Goal: Transaction & Acquisition: Purchase product/service

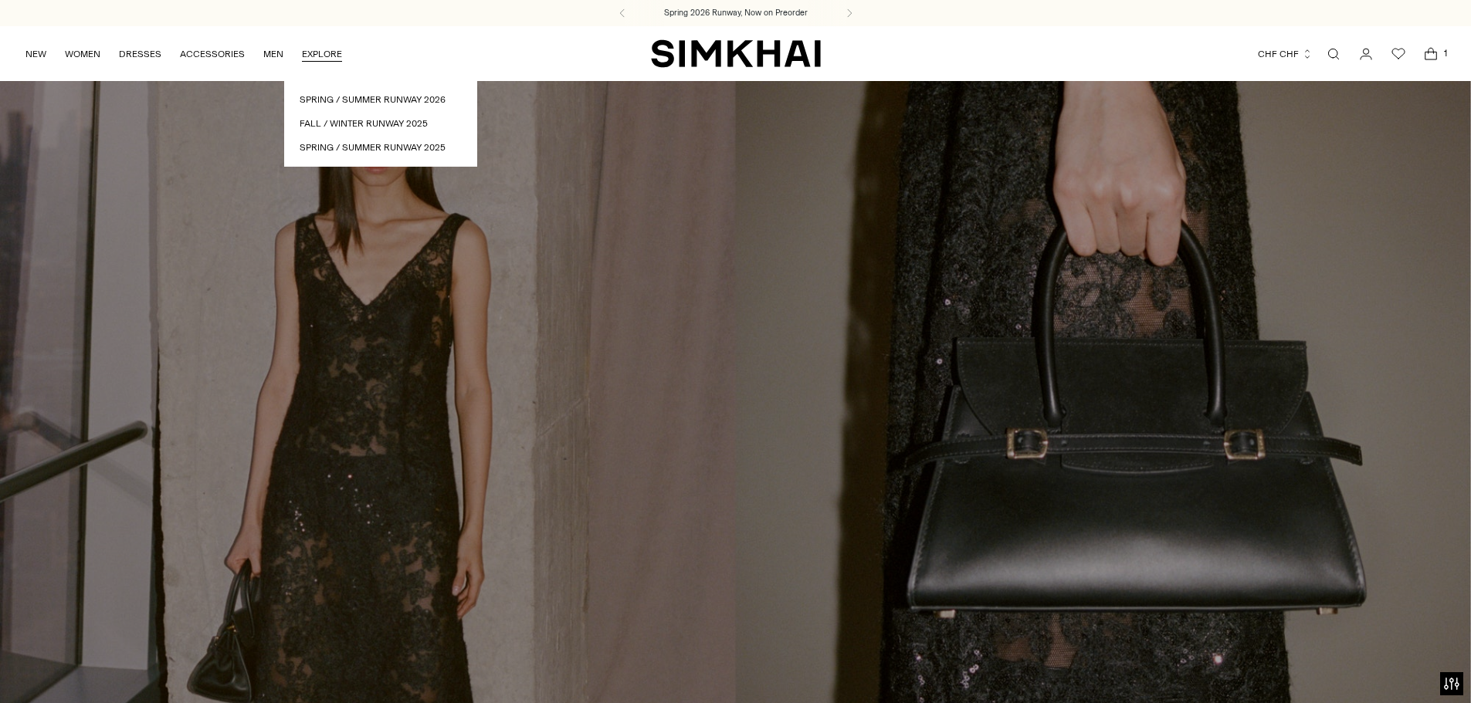
click at [1337, 55] on link "Open search modal" at bounding box center [1333, 54] width 31 height 31
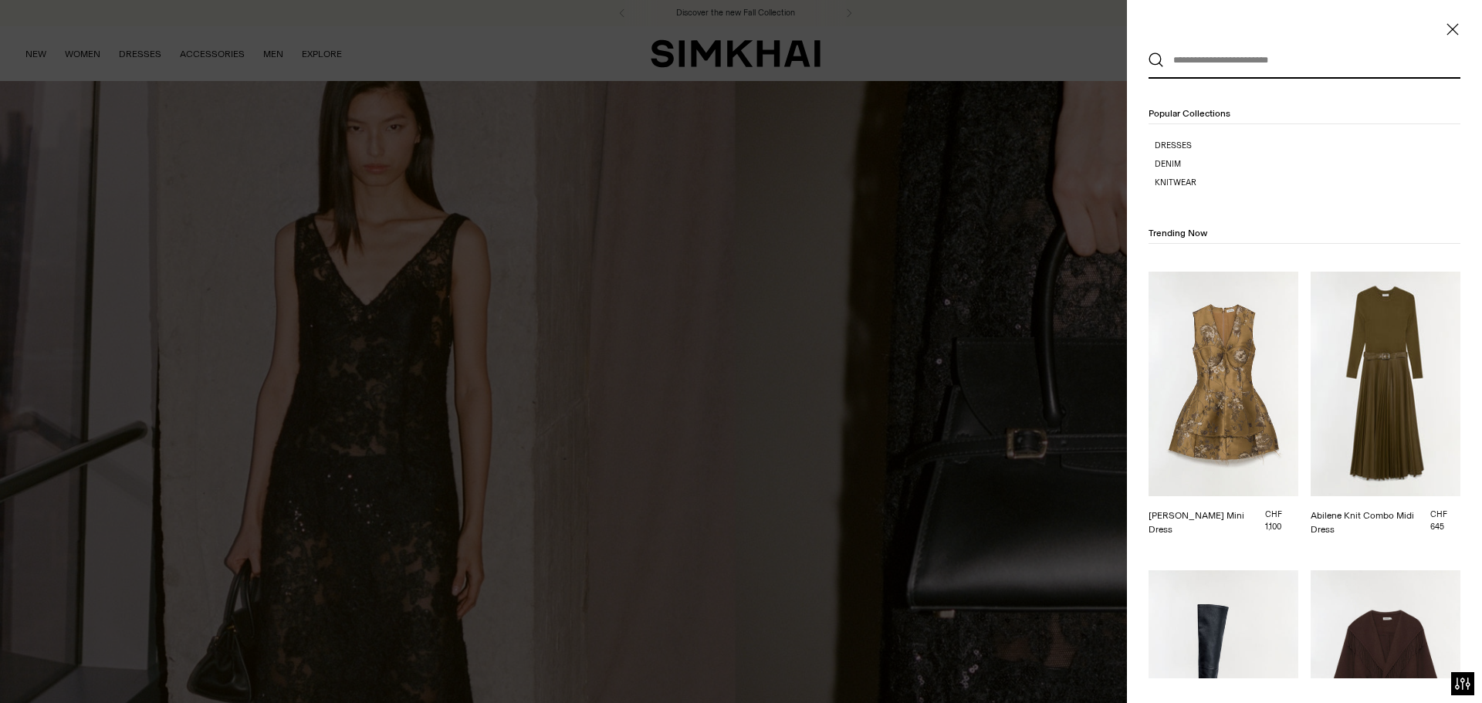
click at [1459, 33] on span "Close" at bounding box center [1452, 29] width 15 height 15
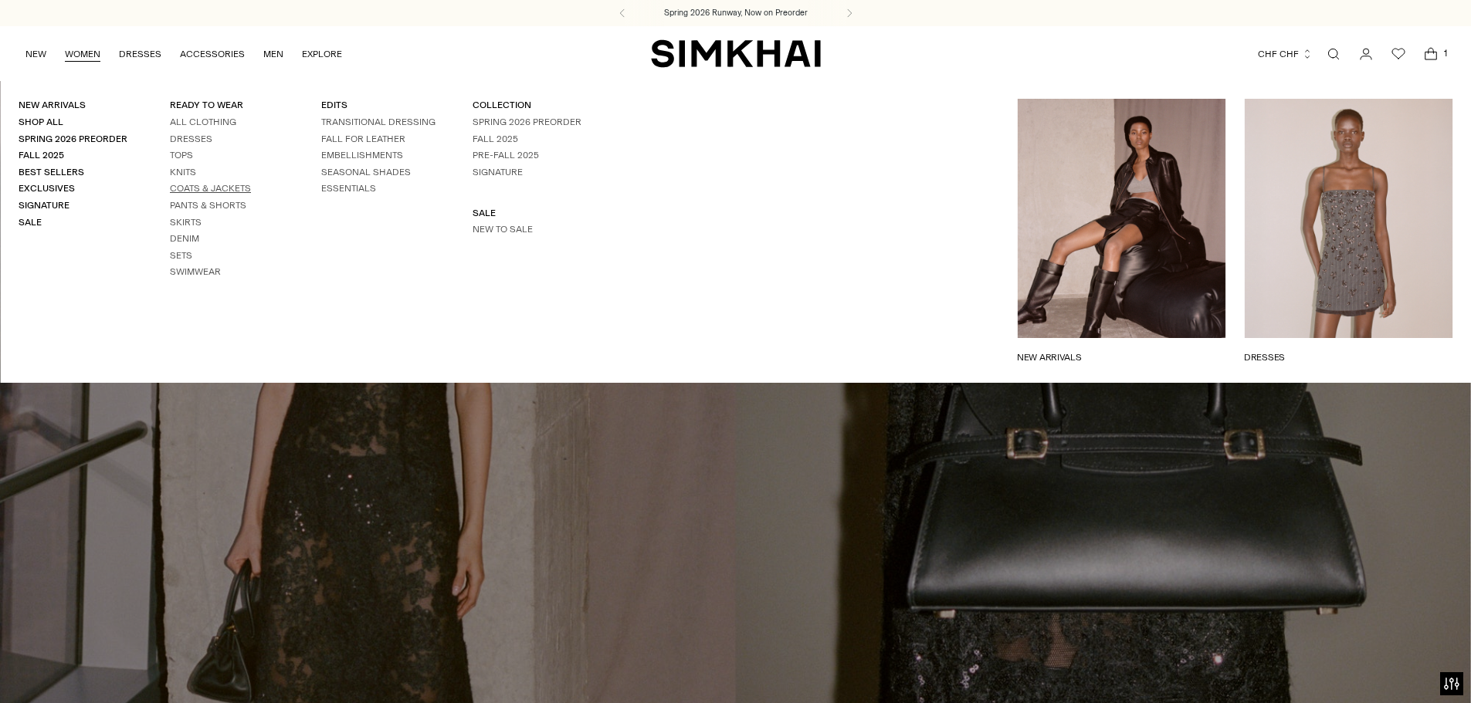
click at [195, 188] on link "Coats & Jackets" at bounding box center [210, 188] width 81 height 11
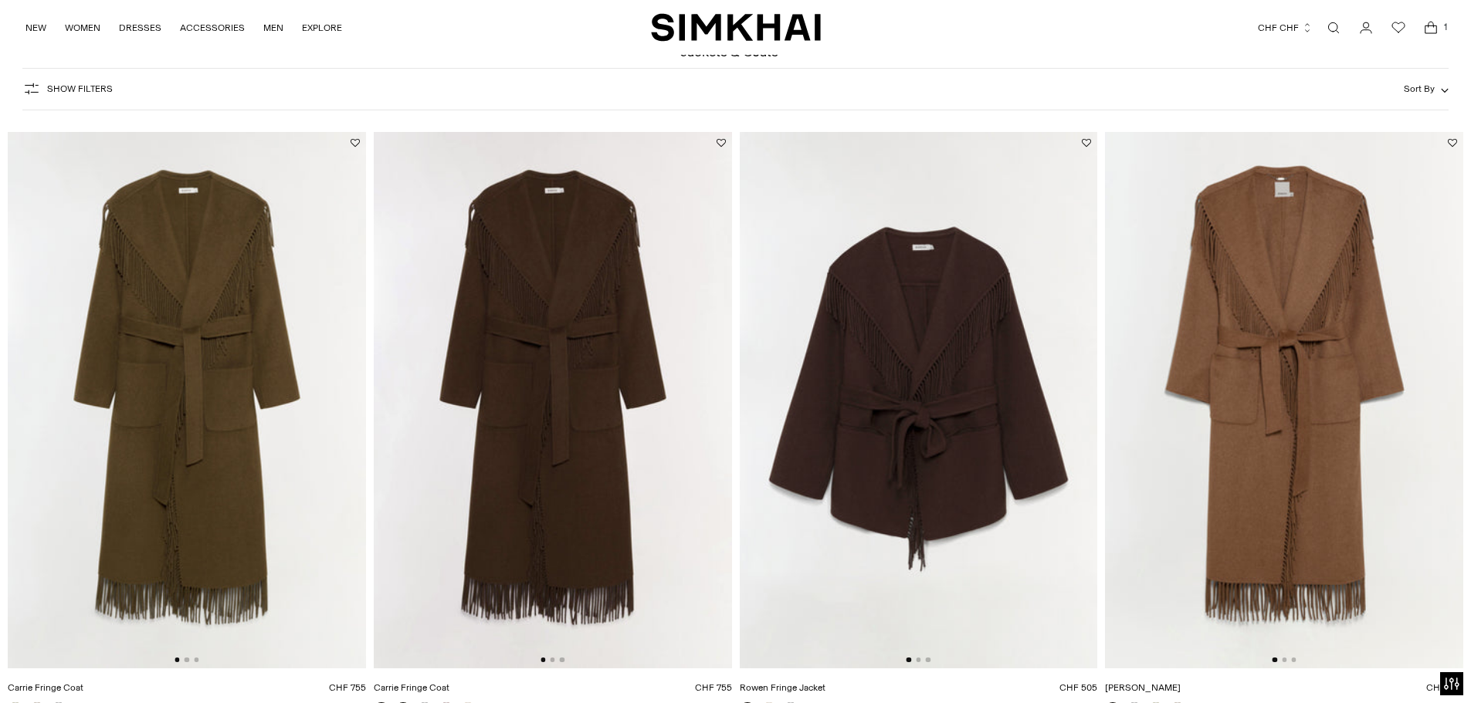
scroll to position [77, 0]
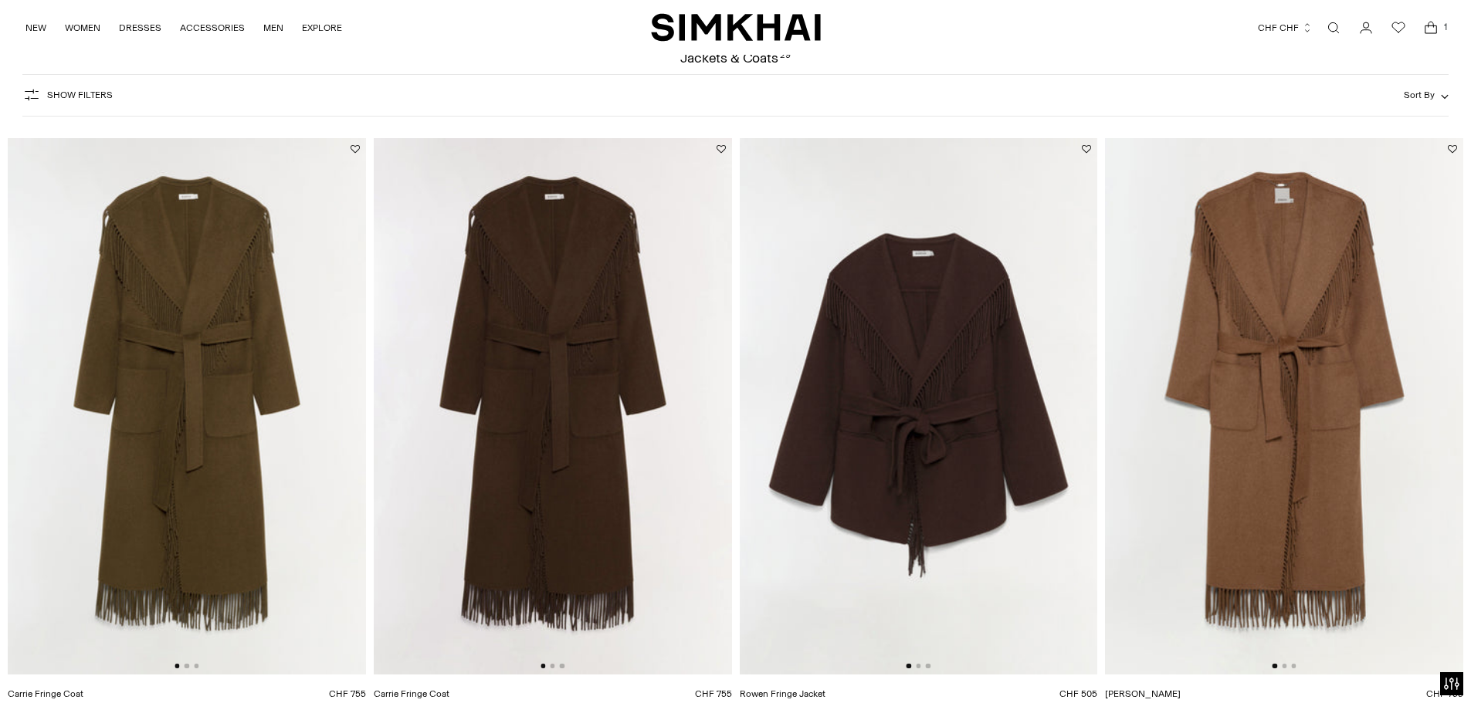
click at [578, 371] on img at bounding box center [553, 406] width 358 height 537
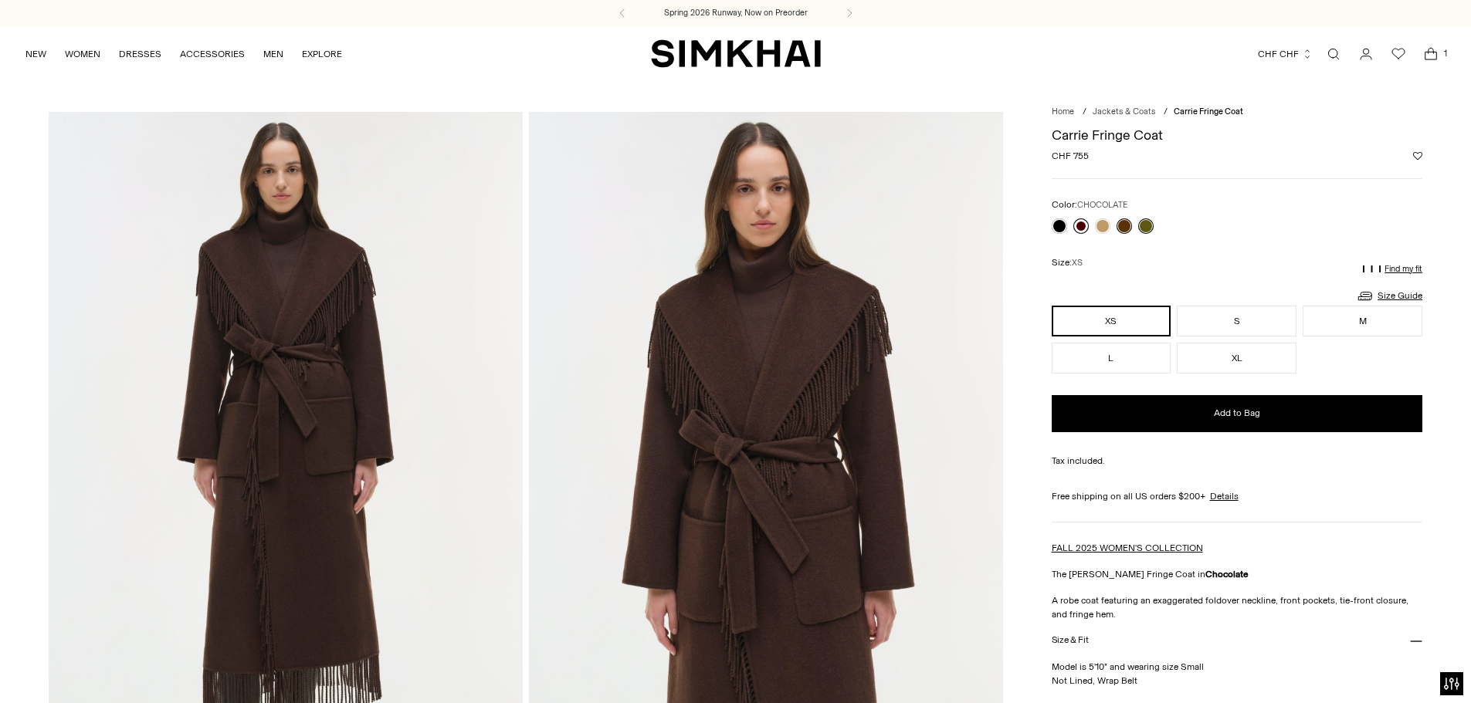
click at [1084, 225] on link at bounding box center [1080, 226] width 15 height 15
click at [1355, 324] on button "M" at bounding box center [1363, 321] width 120 height 31
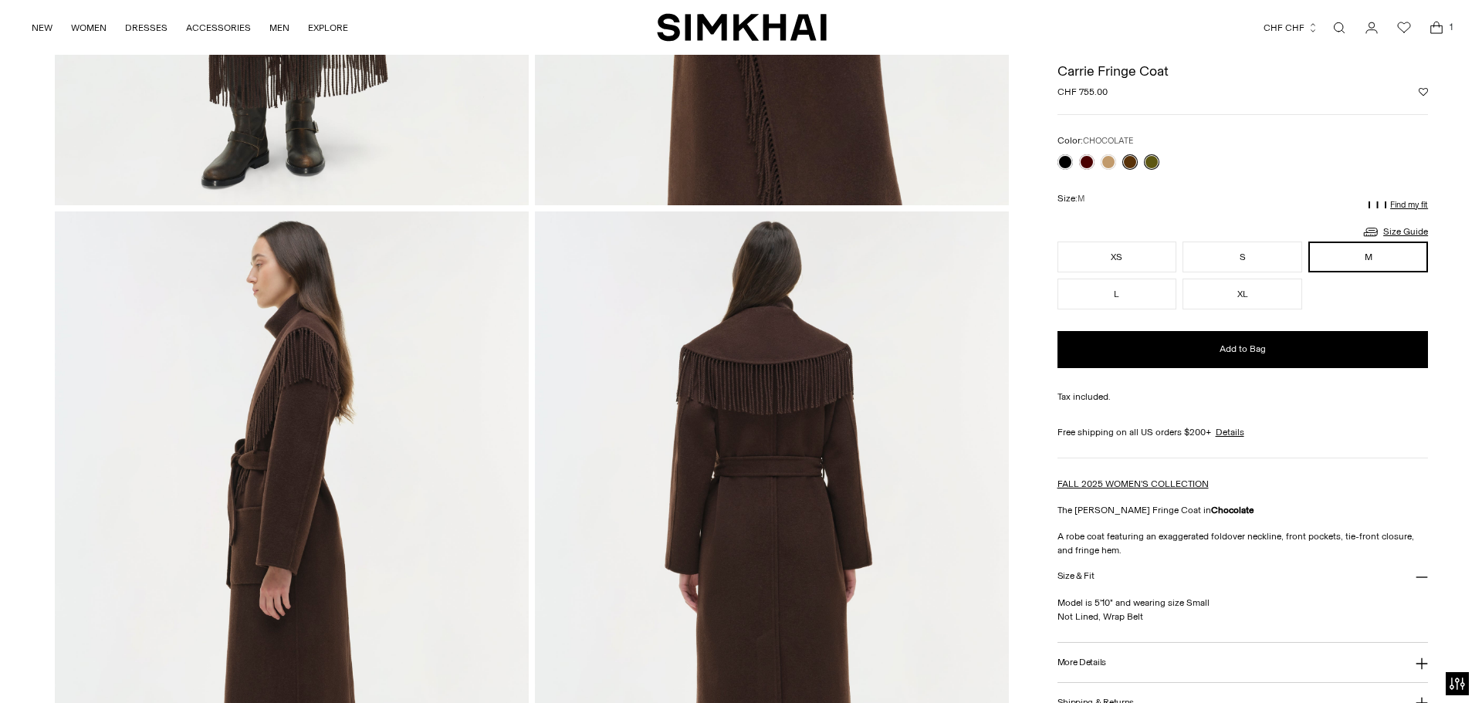
scroll to position [154, 0]
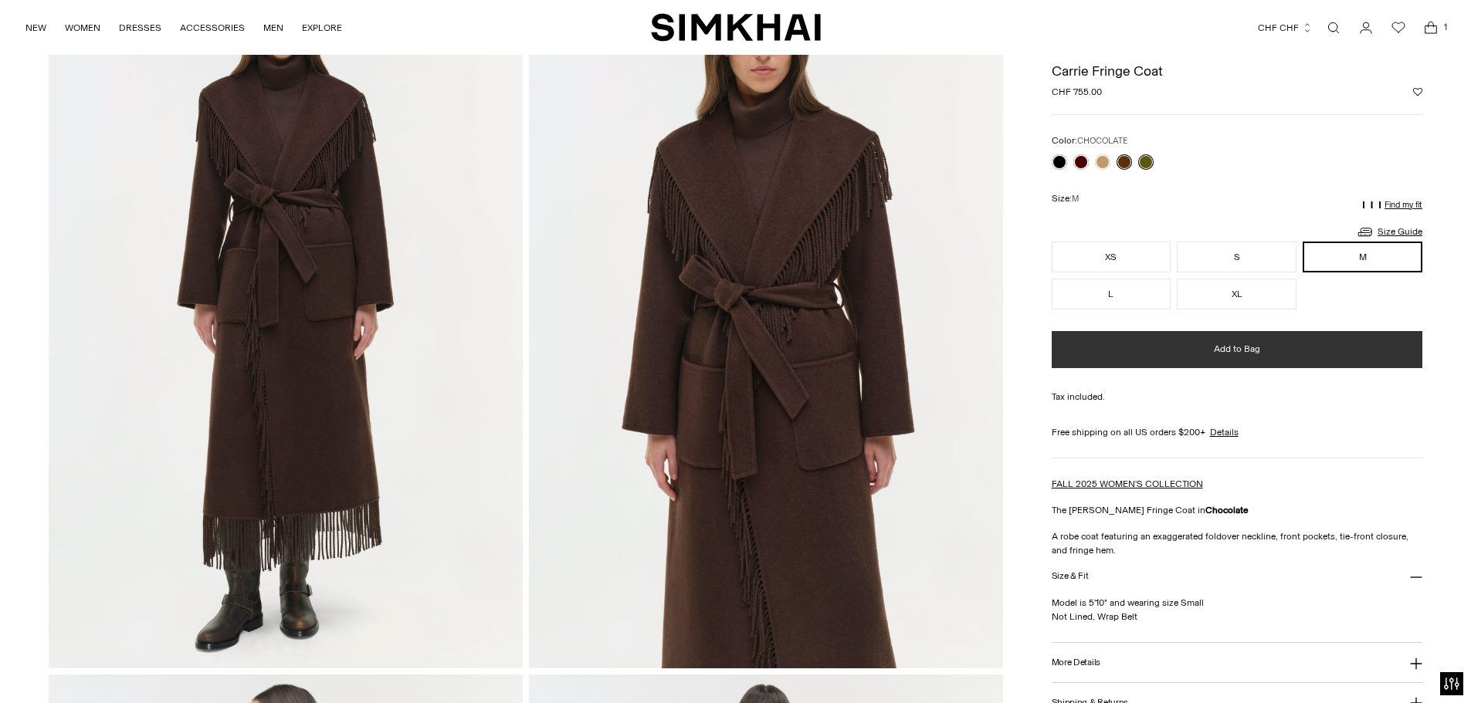
click at [1238, 360] on button "Add to Bag" at bounding box center [1237, 349] width 371 height 37
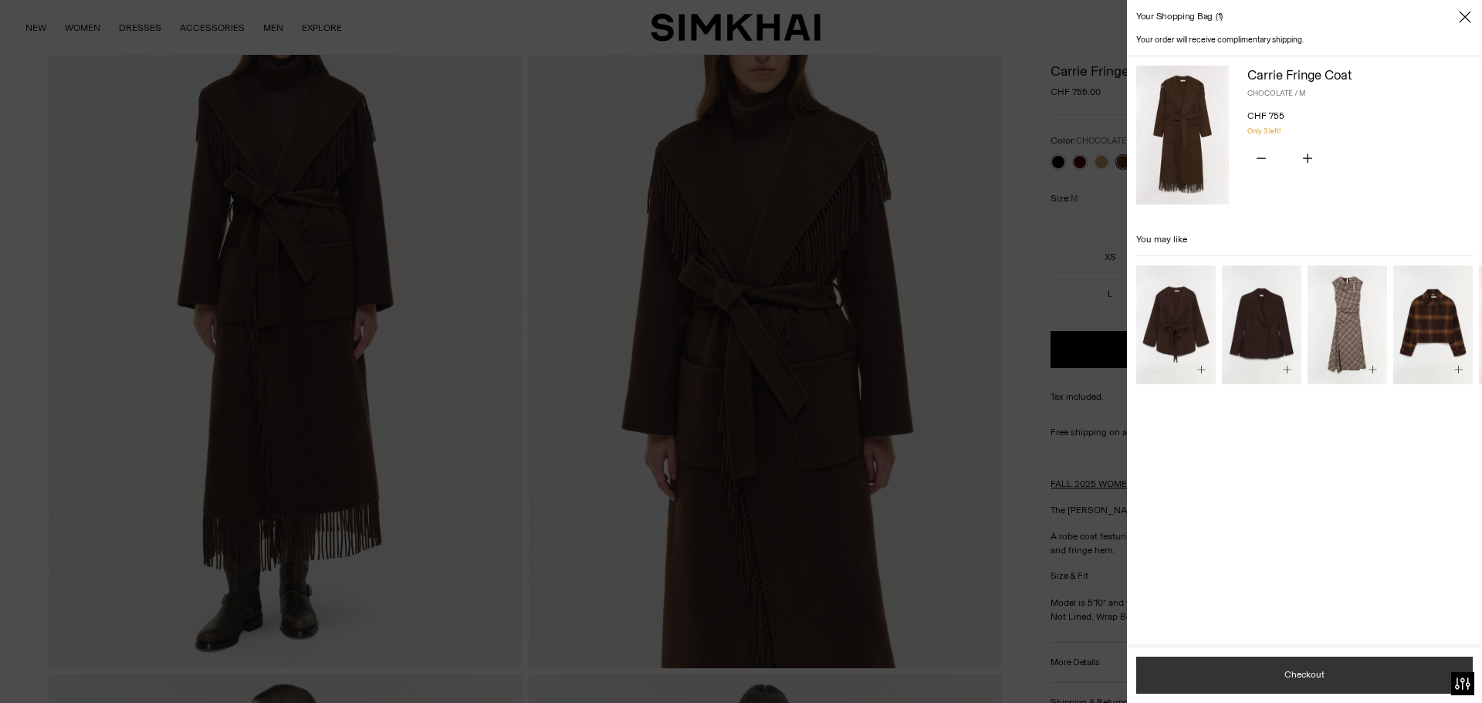
click at [1313, 676] on button "Checkout" at bounding box center [1305, 675] width 337 height 37
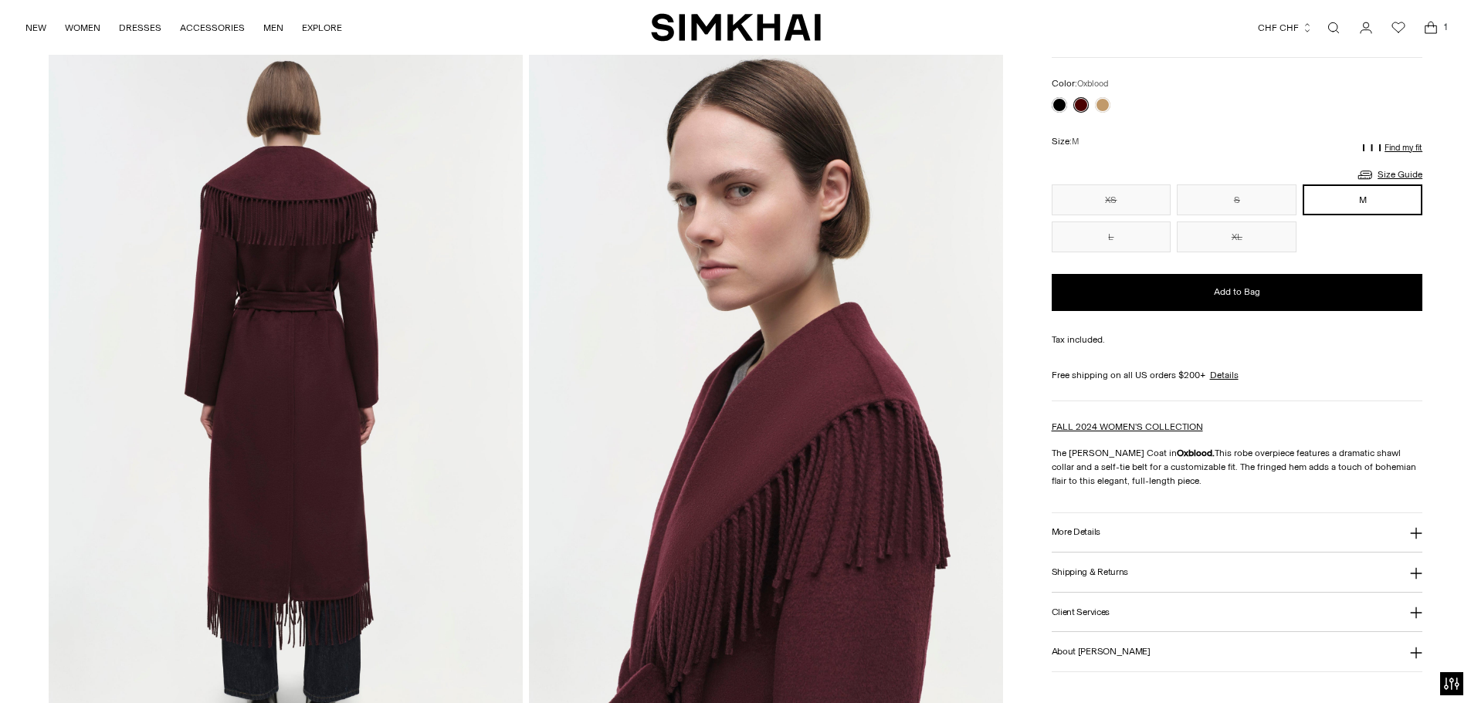
scroll to position [849, 0]
